Goal: Task Accomplishment & Management: Use online tool/utility

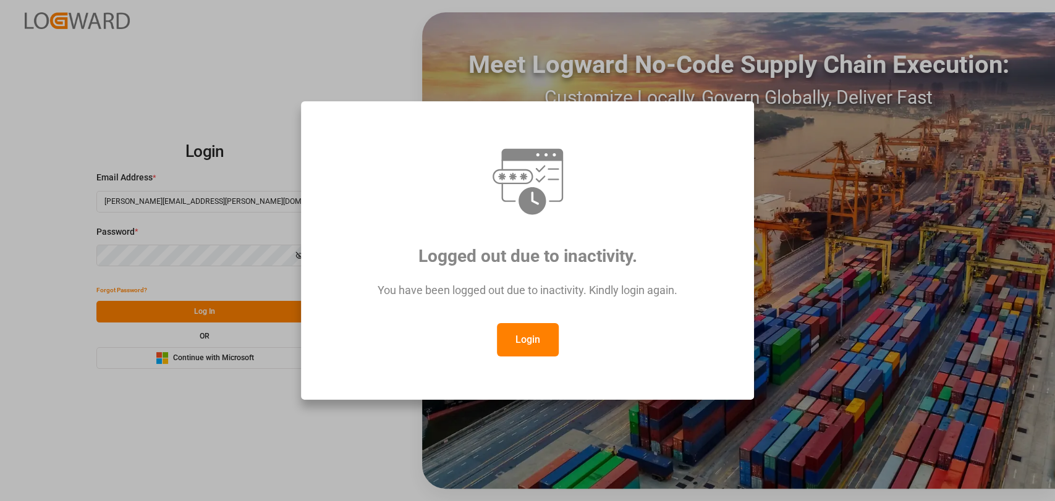
click at [537, 337] on button "Login" at bounding box center [528, 339] width 62 height 33
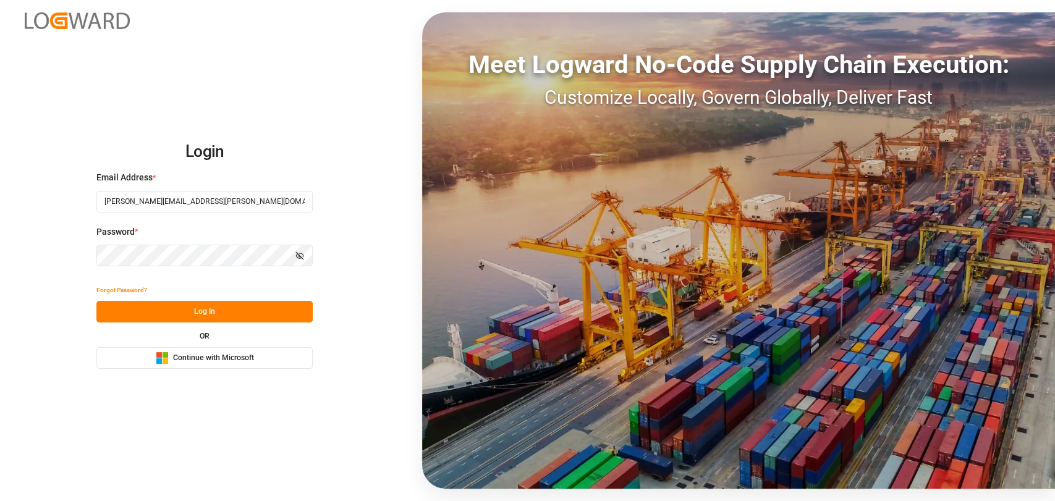
click at [190, 309] on button "Log In" at bounding box center [204, 312] width 216 height 22
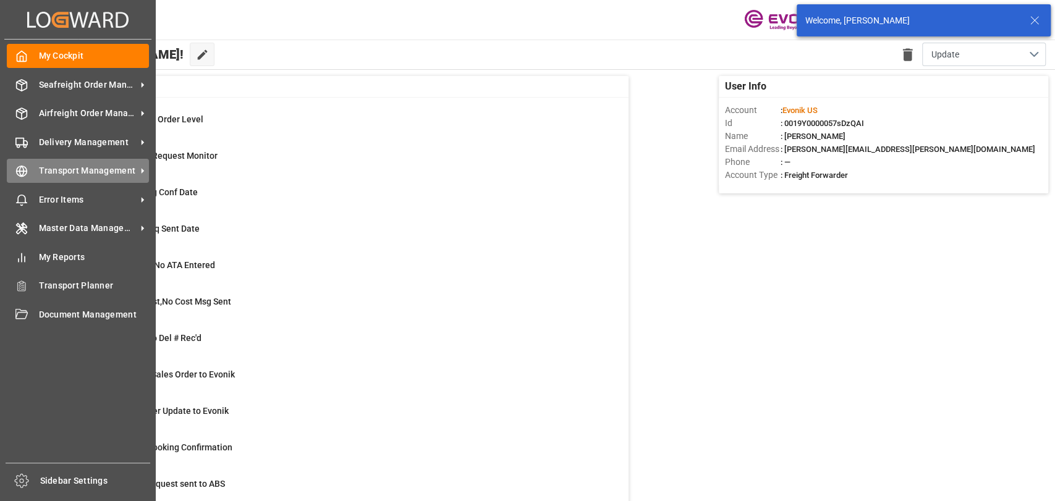
drag, startPoint x: 22, startPoint y: 182, endPoint x: 67, endPoint y: 166, distance: 47.9
click at [22, 182] on div "Transport Management Transport Management" at bounding box center [78, 171] width 142 height 24
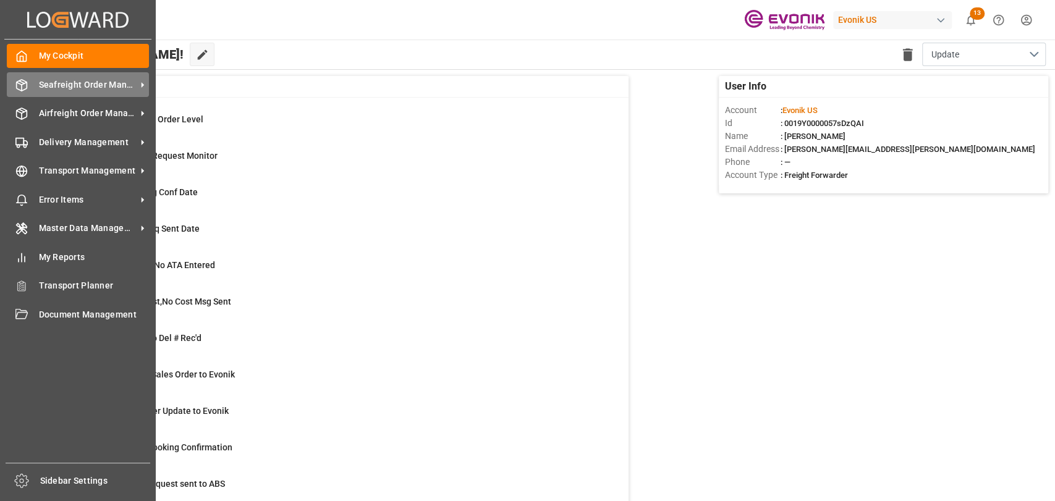
click at [33, 78] on div "Seafreight Order Management Seafreight Order Management" at bounding box center [78, 84] width 142 height 24
click at [49, 79] on span "Seafreight Order Management" at bounding box center [88, 85] width 98 height 13
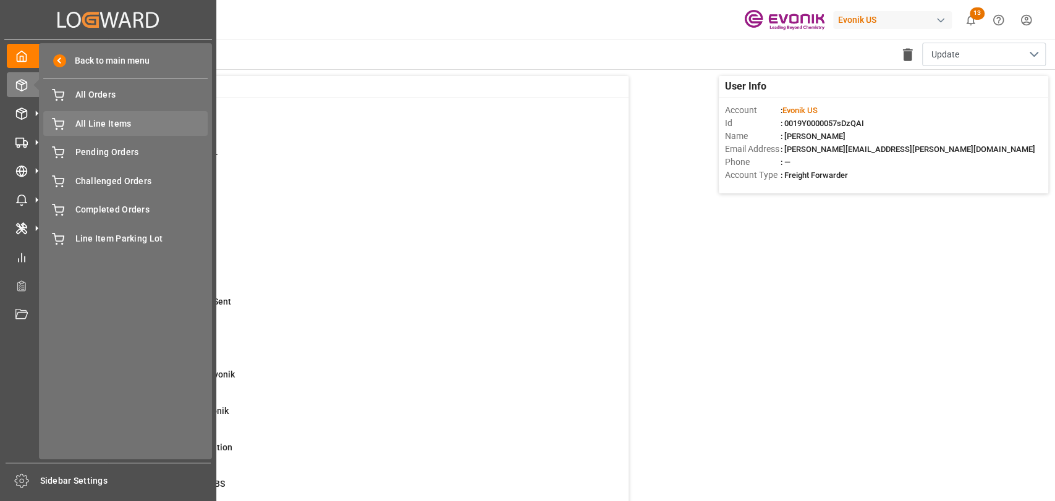
click at [114, 119] on span "All Line Items" at bounding box center [141, 123] width 133 height 13
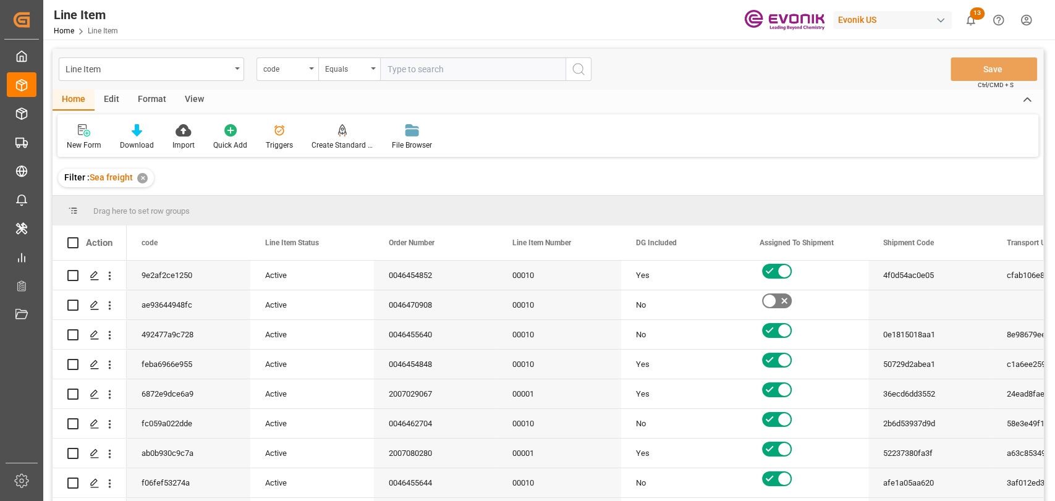
click at [147, 97] on div "Format" at bounding box center [152, 100] width 47 height 21
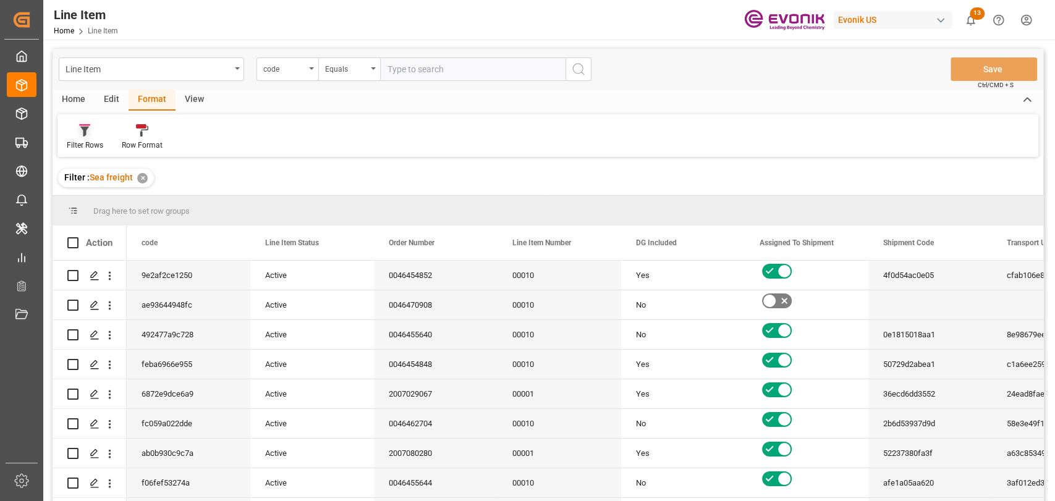
click at [85, 138] on div "Filter Rows" at bounding box center [85, 137] width 55 height 27
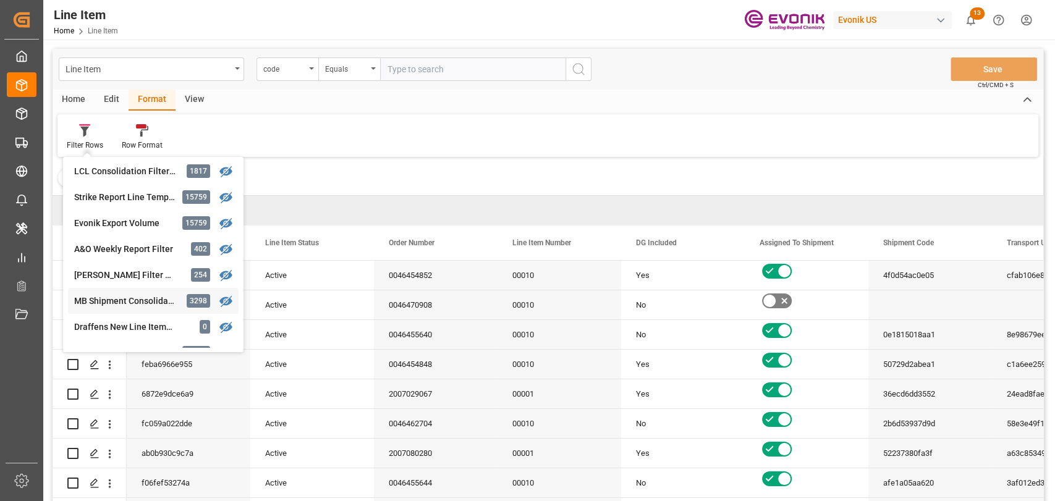
scroll to position [111, 0]
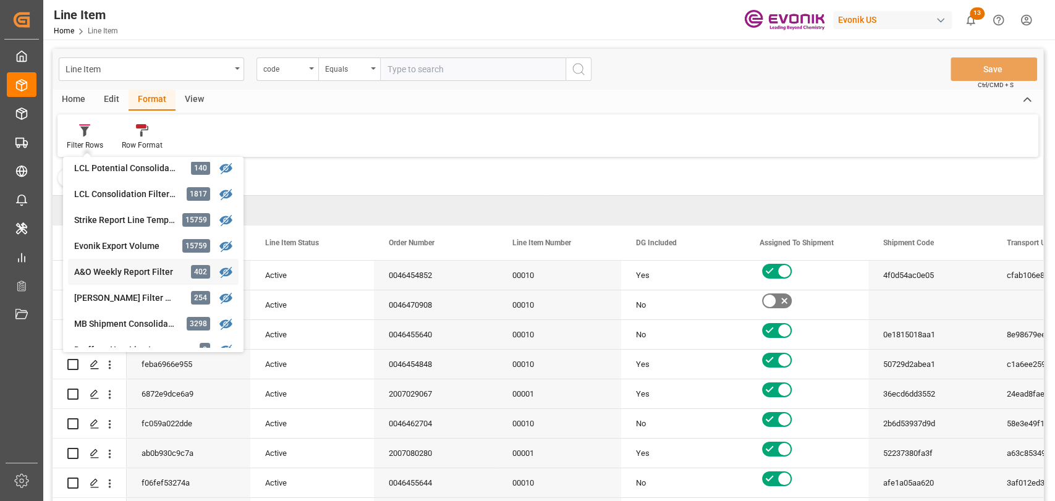
click at [115, 270] on div "A&O Weekly Report Filter" at bounding box center [128, 272] width 108 height 13
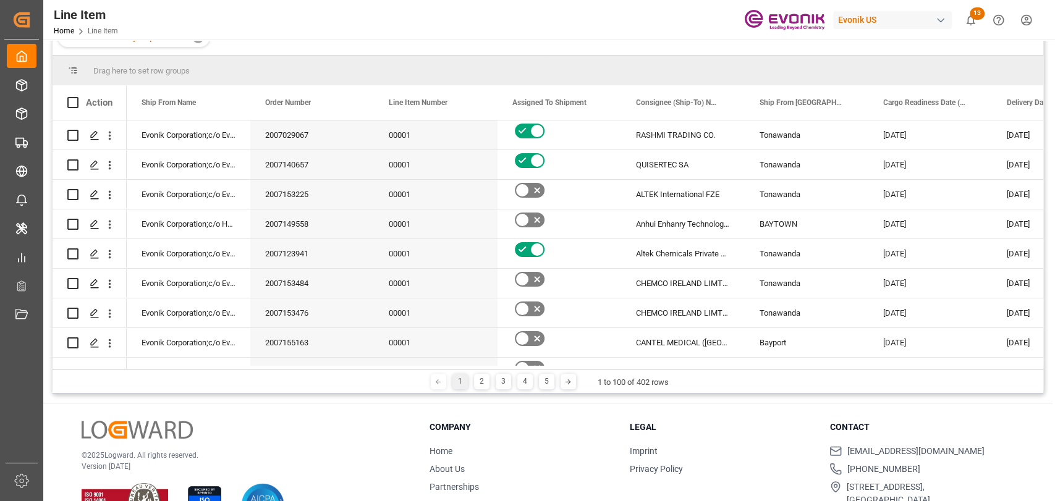
scroll to position [183, 0]
